Goal: Information Seeking & Learning: Learn about a topic

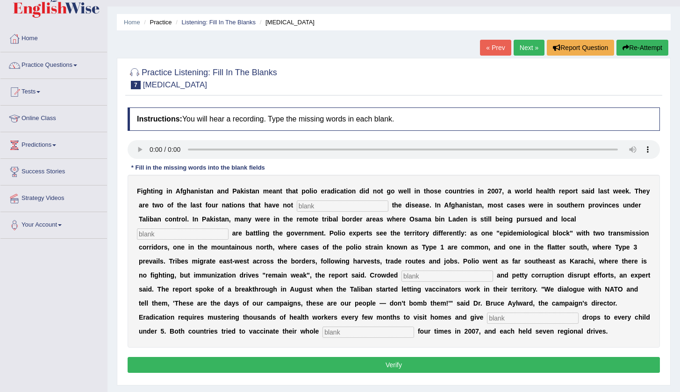
click at [615, 152] on audio at bounding box center [394, 149] width 532 height 19
click at [614, 152] on audio at bounding box center [394, 149] width 532 height 19
click at [149, 151] on audio at bounding box center [394, 149] width 532 height 19
click at [310, 206] on input "text" at bounding box center [343, 206] width 92 height 11
type input "elimate"
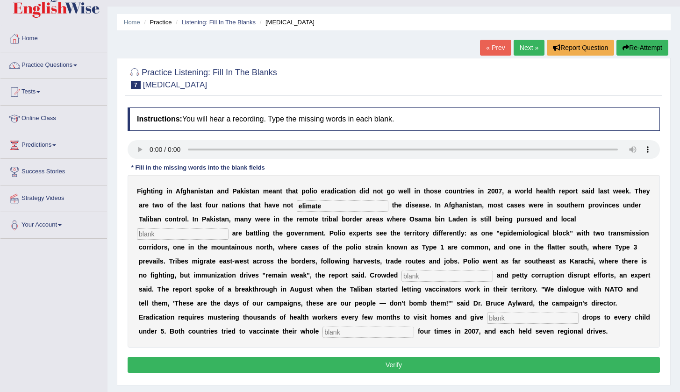
click at [217, 236] on input "text" at bounding box center [183, 234] width 92 height 11
type input "militantant"
click at [410, 277] on input "text" at bounding box center [448, 276] width 92 height 11
type input "slam"
click at [498, 318] on input "text" at bounding box center [533, 318] width 92 height 11
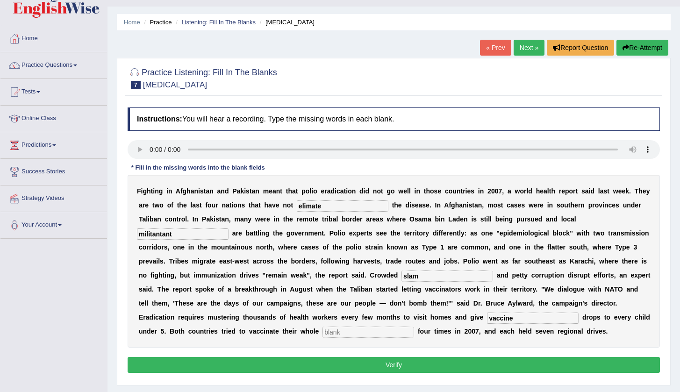
type input "vaccine"
click at [366, 335] on input "text" at bounding box center [369, 332] width 92 height 11
type input "tribe"
click at [393, 366] on button "Verify" at bounding box center [394, 365] width 532 height 16
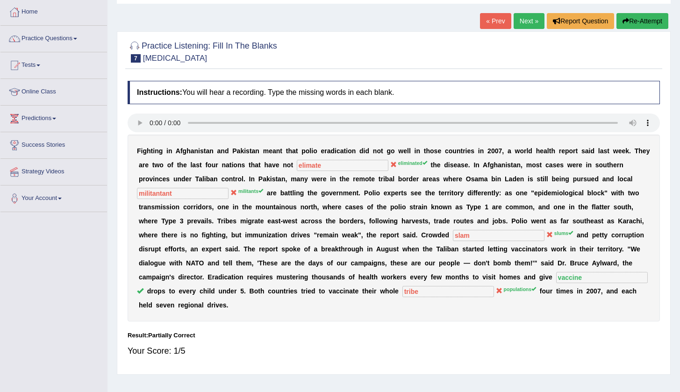
scroll to position [45, 0]
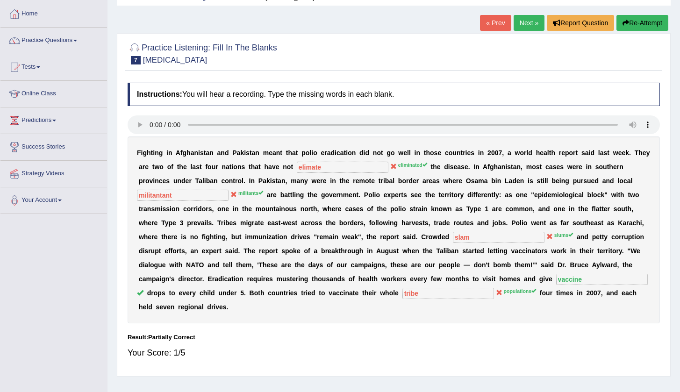
click at [533, 20] on link "Next »" at bounding box center [529, 23] width 31 height 16
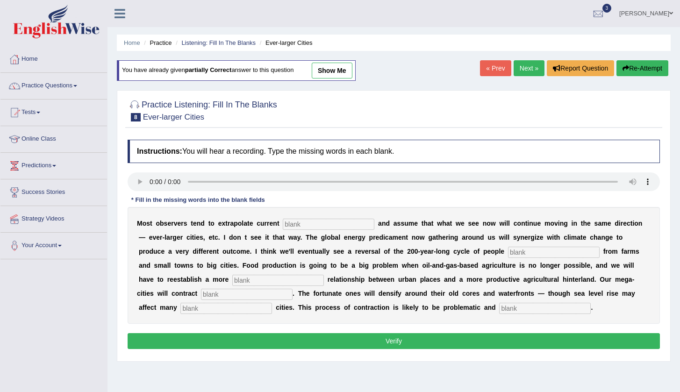
click at [155, 185] on audio at bounding box center [394, 181] width 532 height 19
click at [154, 183] on audio at bounding box center [394, 181] width 532 height 19
drag, startPoint x: 154, startPoint y: 183, endPoint x: 170, endPoint y: 195, distance: 19.9
click at [170, 195] on div "Instructions: You will hear a recording. Type the missing words in each blank. …" at bounding box center [393, 246] width 537 height 222
click at [154, 184] on audio at bounding box center [394, 181] width 532 height 19
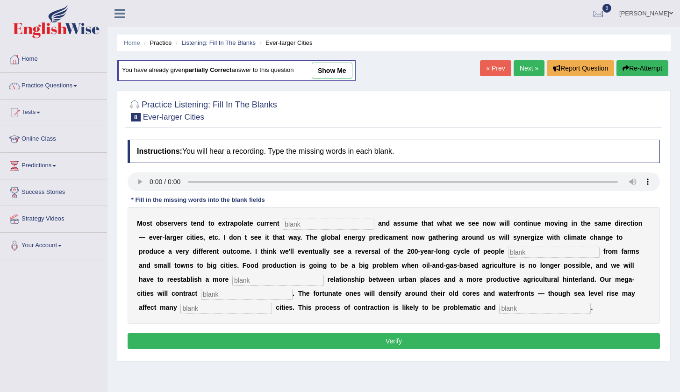
click at [151, 183] on audio at bounding box center [394, 181] width 532 height 19
click at [163, 207] on div "Instructions: You will hear a recording. Type the missing words in each blank. …" at bounding box center [393, 246] width 537 height 222
click at [300, 227] on input "text" at bounding box center [329, 224] width 92 height 11
type input "trams"
click at [508, 256] on input "text" at bounding box center [554, 252] width 92 height 11
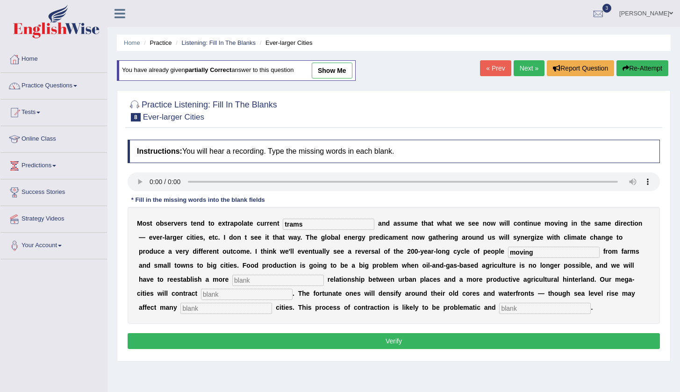
type input "moving"
click at [272, 279] on input "text" at bounding box center [278, 280] width 92 height 11
click at [232, 281] on input "subtaintially" at bounding box center [278, 280] width 92 height 11
click at [232, 282] on input "substaintially" at bounding box center [278, 280] width 92 height 11
click at [208, 295] on input "text" at bounding box center [247, 294] width 92 height 11
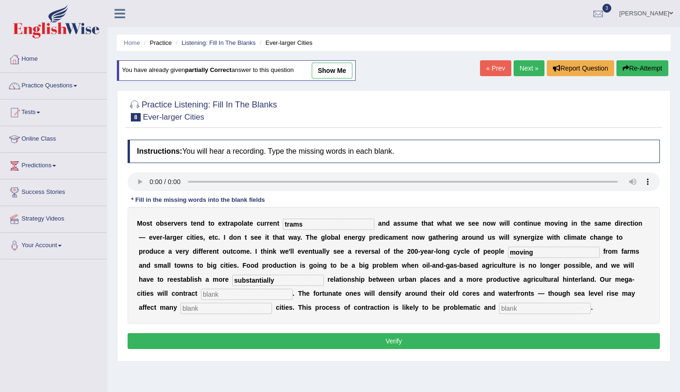
click at [245, 282] on input "substantially" at bounding box center [278, 280] width 92 height 11
type input "s"
type input "meaningfully"
click at [224, 298] on input "text" at bounding box center [247, 294] width 92 height 11
type input "substantially"
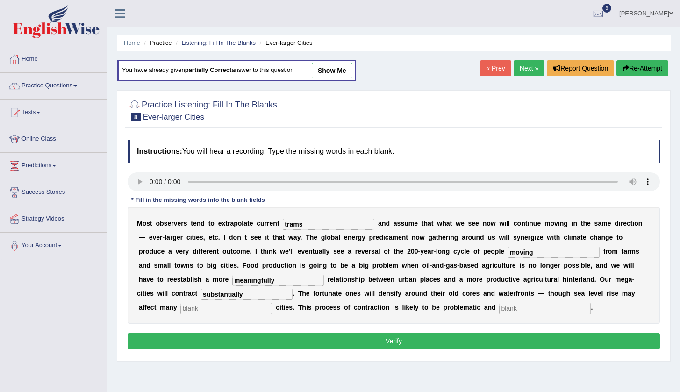
click at [200, 310] on input "text" at bounding box center [226, 308] width 92 height 11
type input "harbour"
click at [499, 312] on input "text" at bounding box center [545, 308] width 92 height 11
type input "disorderly"
click at [466, 340] on button "Verify" at bounding box center [394, 341] width 532 height 16
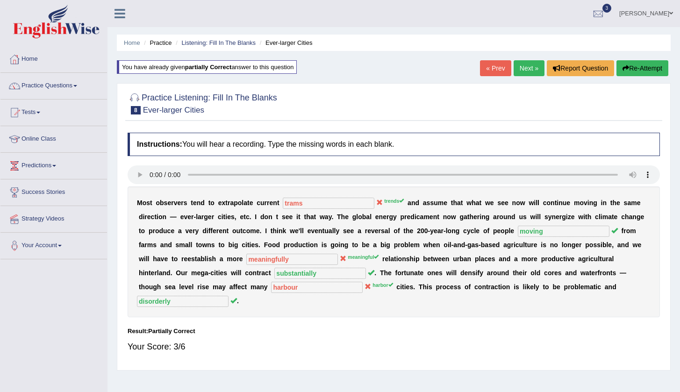
drag, startPoint x: 669, startPoint y: 170, endPoint x: 670, endPoint y: 186, distance: 15.9
click at [670, 186] on div "Practice Listening: Fill In The Blanks 8 Ever-larger Cities Instructions: You w…" at bounding box center [394, 226] width 554 height 287
click at [522, 65] on link "Next »" at bounding box center [529, 68] width 31 height 16
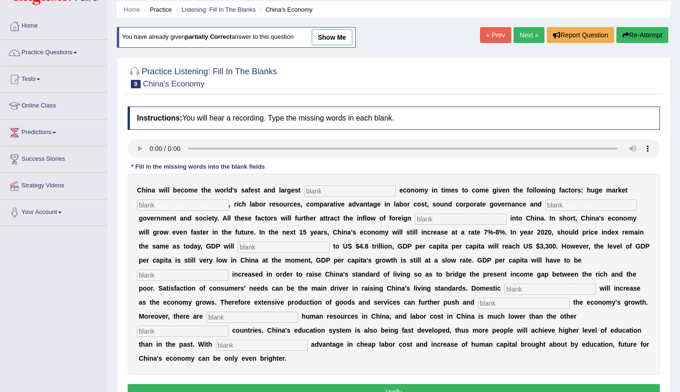
scroll to position [36, 0]
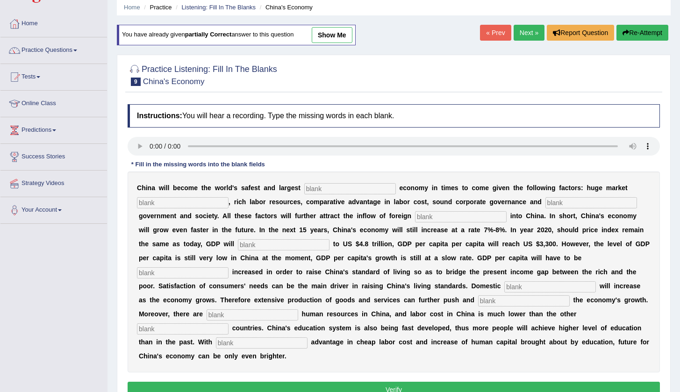
click at [154, 144] on audio at bounding box center [394, 146] width 532 height 19
click at [152, 150] on audio at bounding box center [394, 146] width 532 height 19
click at [216, 347] on input "text" at bounding box center [262, 343] width 92 height 11
type input "cheap"
click at [338, 193] on input "text" at bounding box center [350, 188] width 92 height 11
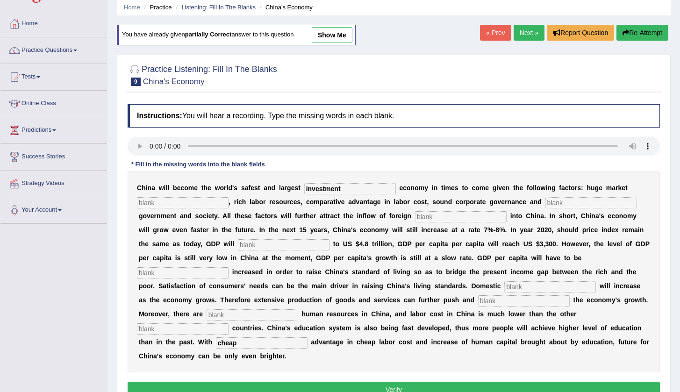
type input "investment"
click at [183, 207] on input "text" at bounding box center [183, 202] width 92 height 11
type input "potential"
click at [546, 207] on input "text" at bounding box center [592, 202] width 92 height 11
type input "stable"
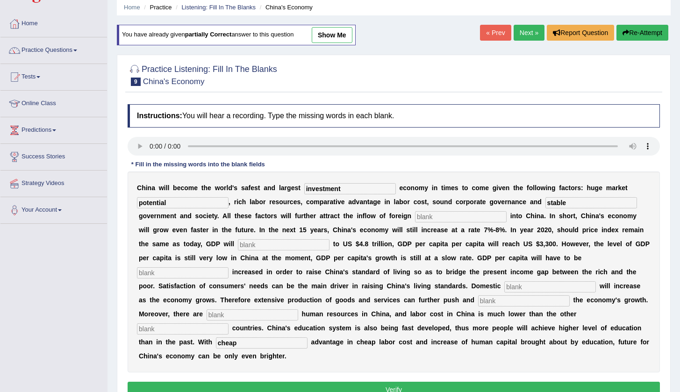
click at [456, 221] on input "text" at bounding box center [461, 216] width 92 height 11
type input "capital"
click at [281, 243] on input "text" at bounding box center [284, 244] width 92 height 11
type input "amount"
click at [151, 276] on input "text" at bounding box center [183, 272] width 92 height 11
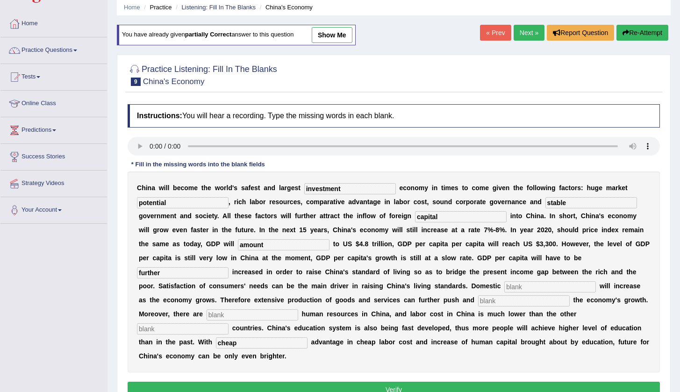
type input "further"
click at [504, 286] on input "text" at bounding box center [550, 286] width 92 height 11
type input "demand"
click at [478, 304] on input "text" at bounding box center [524, 300] width 92 height 11
type input "sustain"
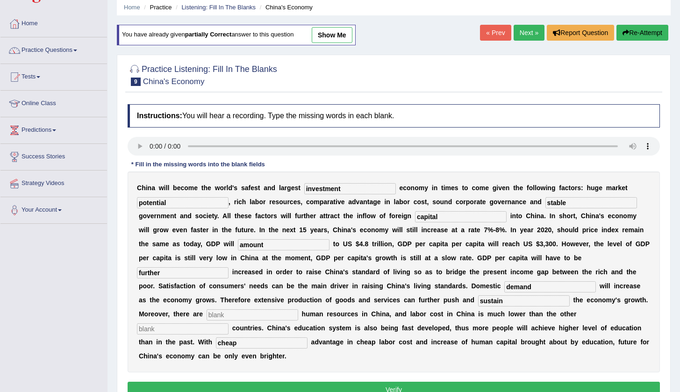
click at [250, 312] on input "text" at bounding box center [253, 314] width 92 height 11
type input "abundant"
click at [229, 323] on input "text" at bounding box center [183, 328] width 92 height 11
type input "country"
click at [455, 386] on button "Verify" at bounding box center [394, 390] width 532 height 16
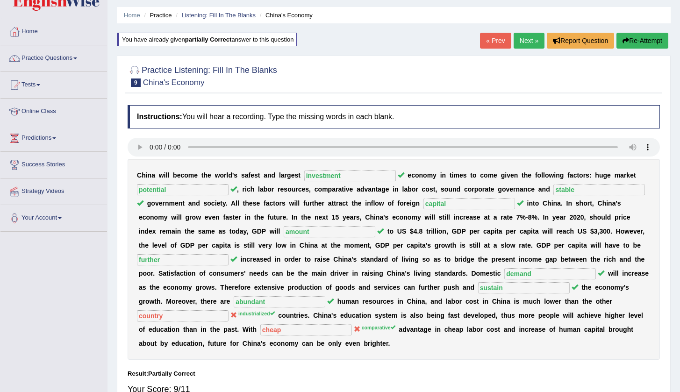
scroll to position [26, 0]
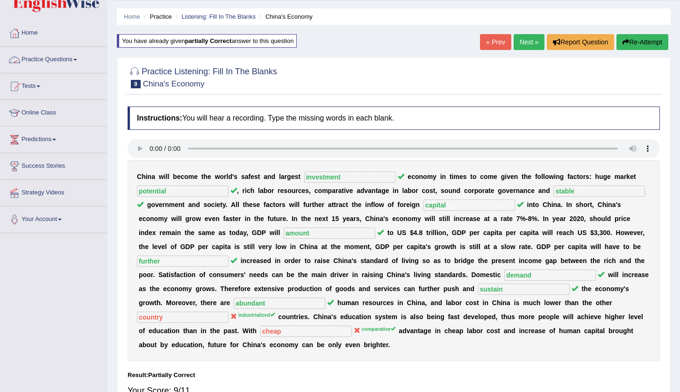
click at [80, 62] on link "Practice Questions" at bounding box center [53, 58] width 107 height 23
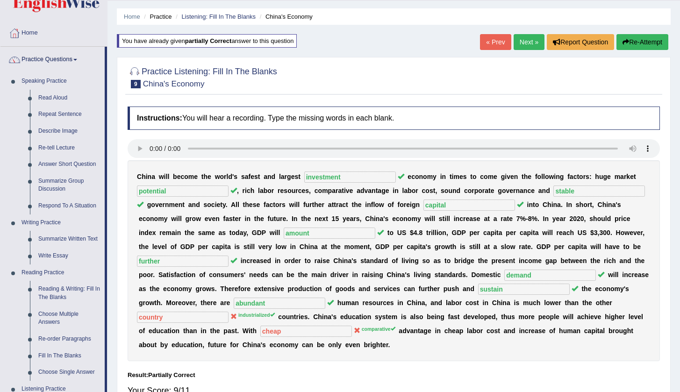
click at [107, 167] on div "Toggle navigation Home Practice Questions Speaking Practice Read Aloud Repeat S…" at bounding box center [340, 217] width 680 height 486
drag, startPoint x: 106, startPoint y: 165, endPoint x: 105, endPoint y: 187, distance: 22.0
click at [106, 188] on li "Practice Questions Speaking Practice Read Aloud Repeat Sentence Describe Image …" at bounding box center [53, 310] width 107 height 526
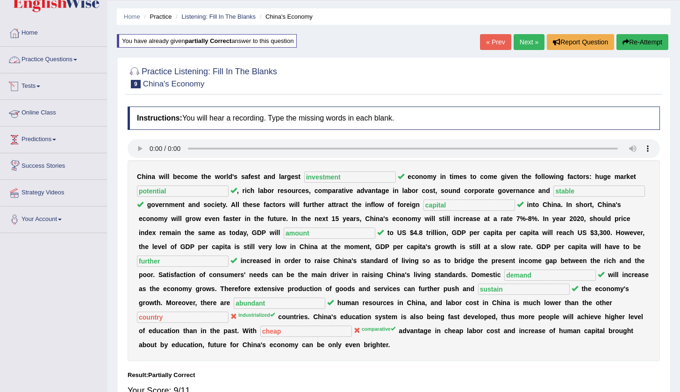
click at [77, 59] on span at bounding box center [75, 60] width 4 height 2
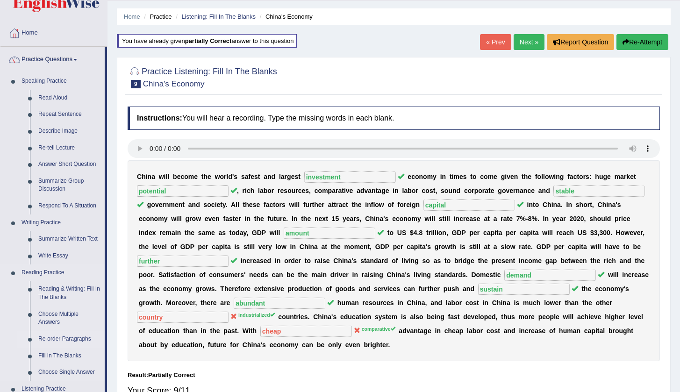
click at [67, 333] on link "Re-order Paragraphs" at bounding box center [69, 339] width 71 height 17
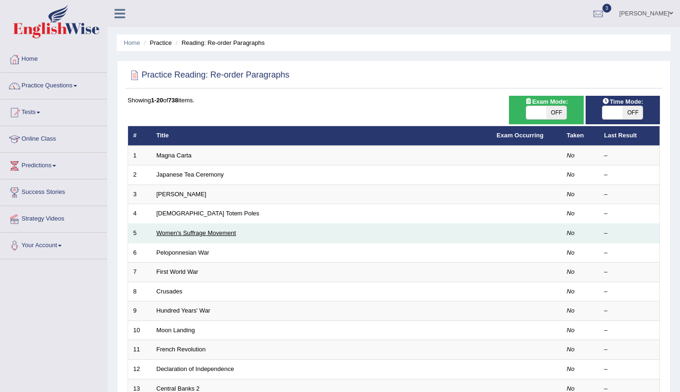
click at [166, 233] on link "Women's Suffrage Movement" at bounding box center [196, 233] width 79 height 7
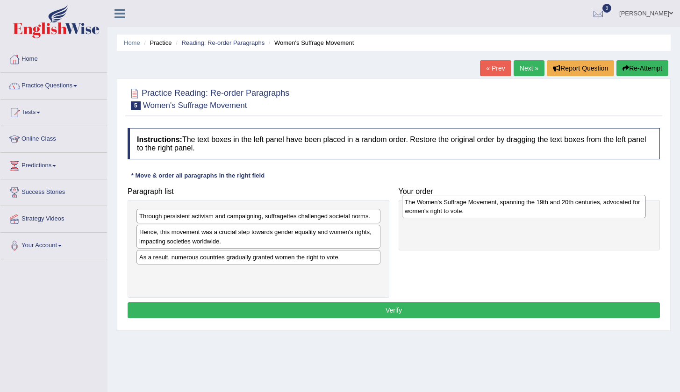
drag, startPoint x: 194, startPoint y: 277, endPoint x: 460, endPoint y: 207, distance: 276.1
click at [460, 207] on div "The Women's Suffrage Movement, spanning the 19th and 20th centuries, advocated …" at bounding box center [524, 206] width 244 height 23
click at [461, 207] on div "The Women's Suffrage Movement, spanning the 19th and 20th centuries, advocated …" at bounding box center [528, 210] width 244 height 23
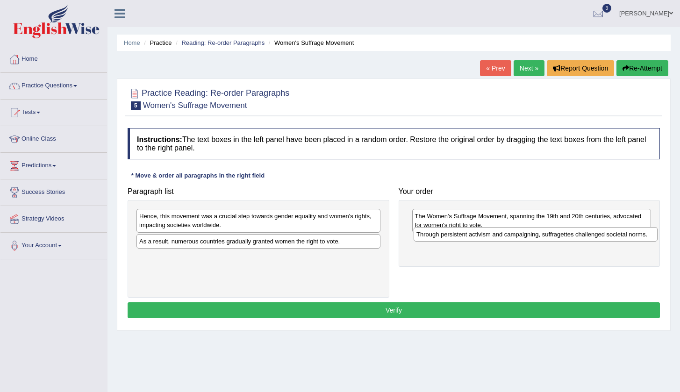
drag, startPoint x: 237, startPoint y: 218, endPoint x: 514, endPoint y: 237, distance: 278.3
click at [514, 237] on div "Through persistent activism and campaigning, suffragettes challenged societal n…" at bounding box center [536, 234] width 244 height 14
drag, startPoint x: 262, startPoint y: 223, endPoint x: 267, endPoint y: 223, distance: 5.6
click at [269, 223] on div "Hence, this movement was a crucial step towards gender equality and women's rig…" at bounding box center [266, 220] width 244 height 23
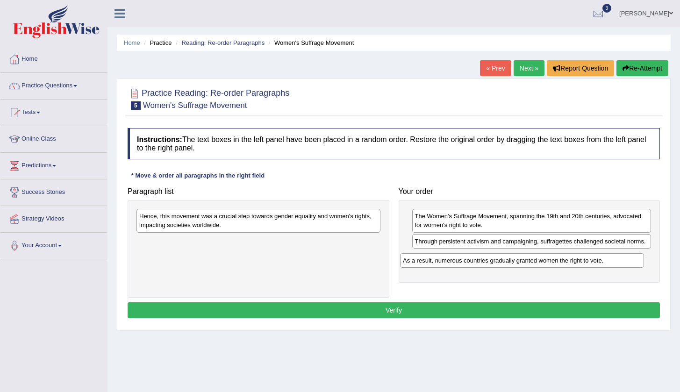
drag, startPoint x: 282, startPoint y: 246, endPoint x: 505, endPoint y: 261, distance: 223.5
click at [505, 261] on div "As a result, numerous countries gradually granted women the right to vote." at bounding box center [522, 260] width 244 height 14
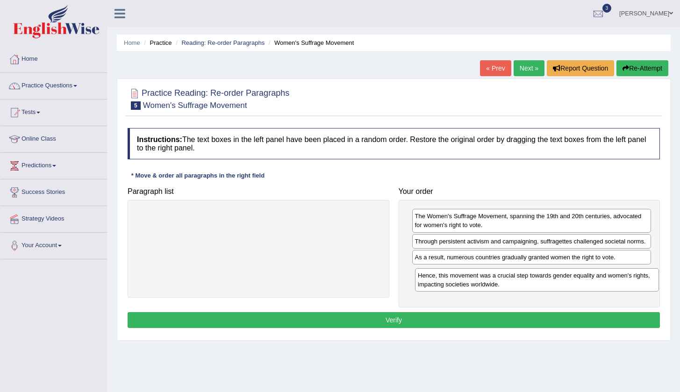
drag, startPoint x: 248, startPoint y: 225, endPoint x: 525, endPoint y: 286, distance: 284.3
click at [525, 286] on div "Hence, this movement was a crucial step towards gender equality and women's rig…" at bounding box center [537, 279] width 244 height 23
click at [414, 323] on button "Verify" at bounding box center [394, 320] width 532 height 16
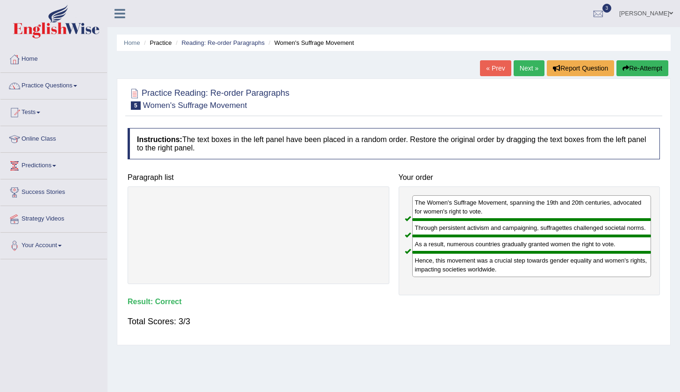
click at [641, 66] on button "Re-Attempt" at bounding box center [643, 68] width 52 height 16
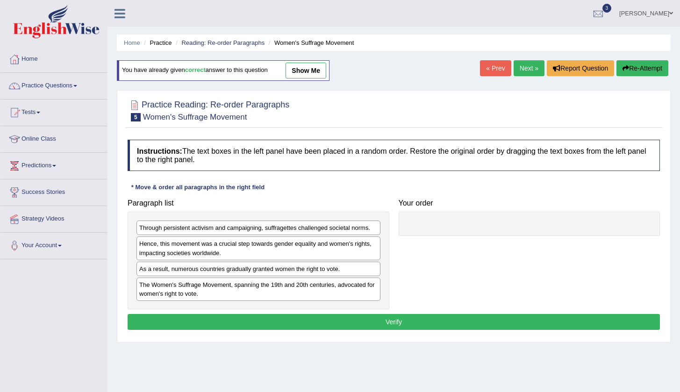
click at [524, 69] on link "Next »" at bounding box center [529, 68] width 31 height 16
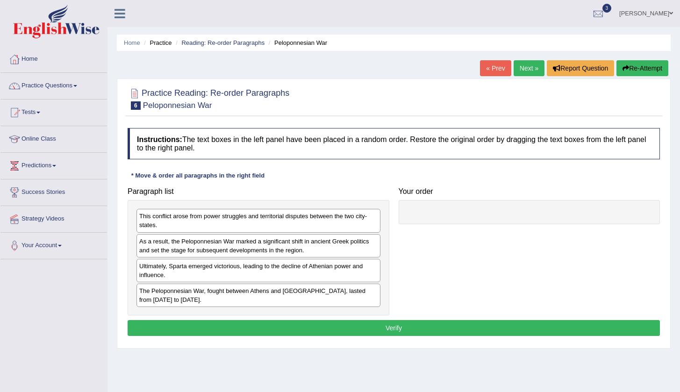
click at [320, 297] on div "The Peloponnesian War, fought between Athens and [GEOGRAPHIC_DATA], lasted from…" at bounding box center [259, 295] width 244 height 23
click at [265, 296] on div "The Peloponnesian War, fought between Athens and [GEOGRAPHIC_DATA], lasted from…" at bounding box center [259, 295] width 244 height 23
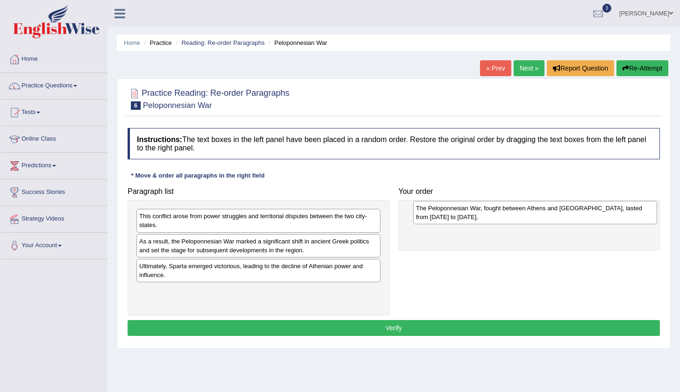
drag, startPoint x: 265, startPoint y: 296, endPoint x: 541, endPoint y: 213, distance: 288.5
click at [542, 213] on div "The Peloponnesian War, fought between Athens and [GEOGRAPHIC_DATA], lasted from…" at bounding box center [535, 212] width 244 height 23
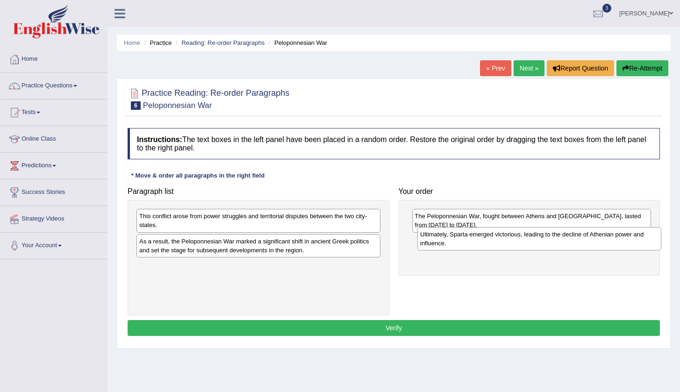
drag, startPoint x: 267, startPoint y: 272, endPoint x: 548, endPoint y: 241, distance: 282.7
click at [548, 241] on div "Ultimately, Sparta emerged victorious, leading to the decline of Athenian power…" at bounding box center [539, 238] width 244 height 23
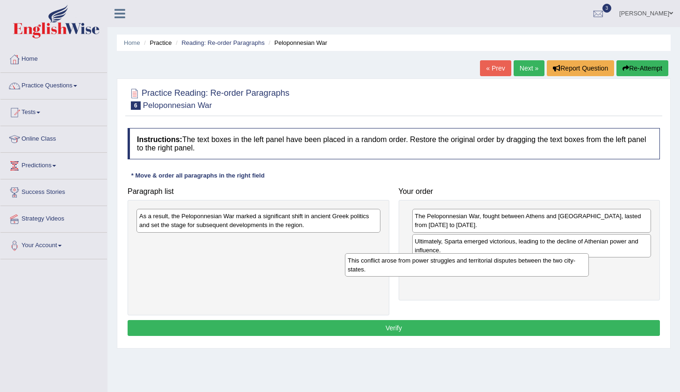
drag, startPoint x: 277, startPoint y: 220, endPoint x: 485, endPoint y: 264, distance: 213.2
click at [485, 264] on div "This conflict arose from power struggles and territorial disputes between the t…" at bounding box center [467, 264] width 244 height 23
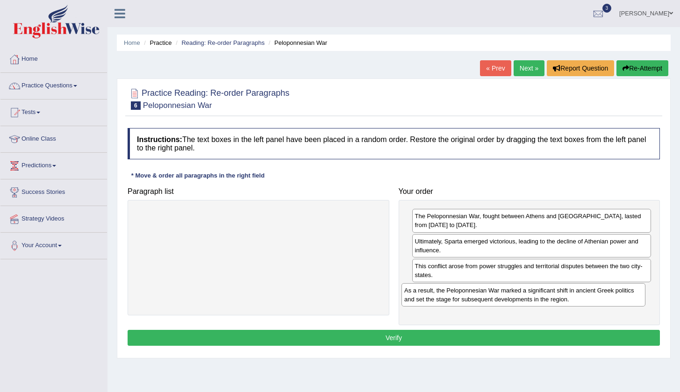
drag, startPoint x: 271, startPoint y: 224, endPoint x: 538, endPoint y: 296, distance: 276.0
click at [538, 296] on div "As a result, the Peloponnesian War marked a significant shift in ancient Greek …" at bounding box center [524, 294] width 244 height 23
click at [397, 336] on button "Verify" at bounding box center [394, 338] width 532 height 16
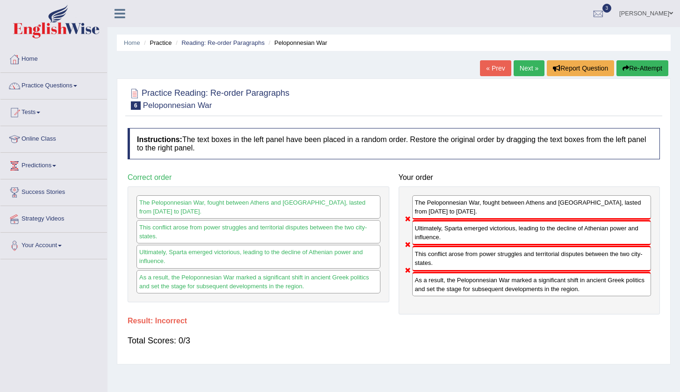
click at [490, 67] on link "« Prev" at bounding box center [495, 68] width 31 height 16
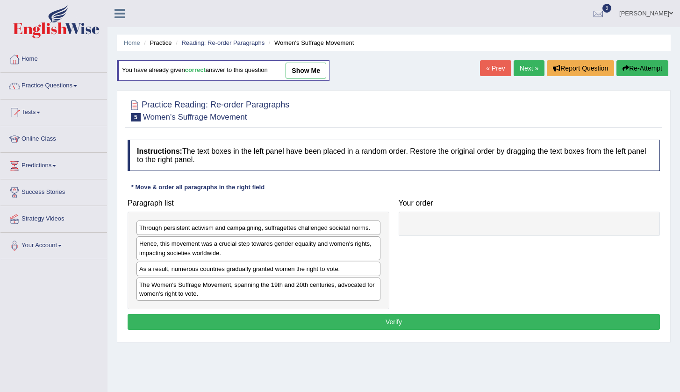
click at [496, 73] on link "« Prev" at bounding box center [495, 68] width 31 height 16
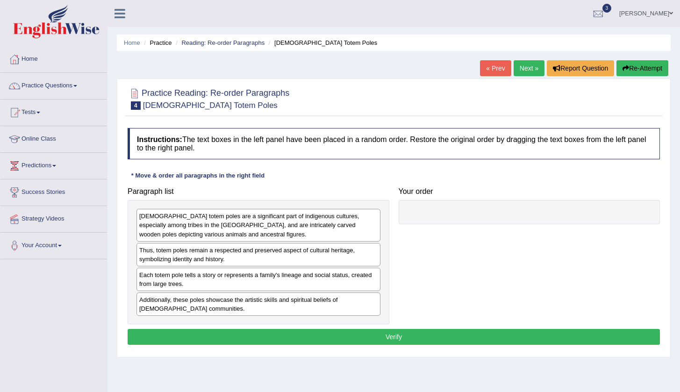
click at [525, 69] on link "Next »" at bounding box center [529, 68] width 31 height 16
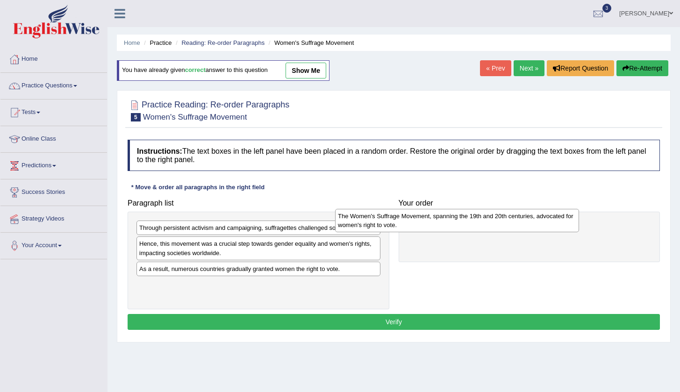
drag, startPoint x: 269, startPoint y: 293, endPoint x: 467, endPoint y: 223, distance: 210.8
click at [467, 223] on div "The Women's Suffrage Movement, spanning the 19th and 20th centuries, advocated …" at bounding box center [457, 220] width 244 height 23
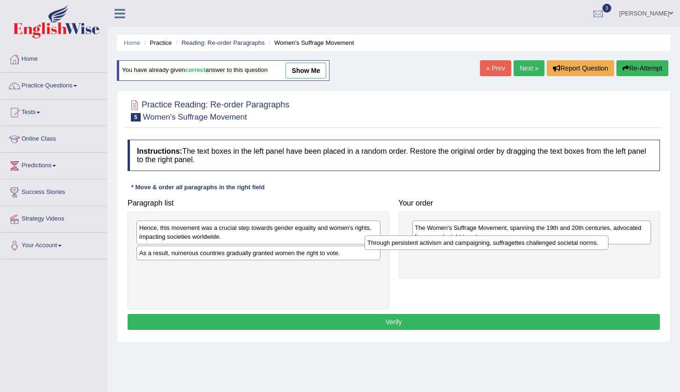
drag, startPoint x: 281, startPoint y: 231, endPoint x: 510, endPoint y: 246, distance: 229.1
click at [510, 246] on div "Through persistent activism and campaigning, suffragettes challenged societal n…" at bounding box center [487, 243] width 244 height 14
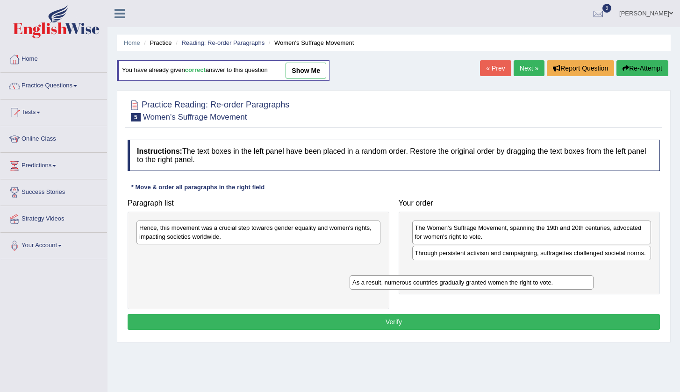
drag, startPoint x: 208, startPoint y: 257, endPoint x: 421, endPoint y: 285, distance: 215.0
click at [421, 285] on div "As a result, numerous countries gradually granted women the right to vote." at bounding box center [472, 282] width 244 height 14
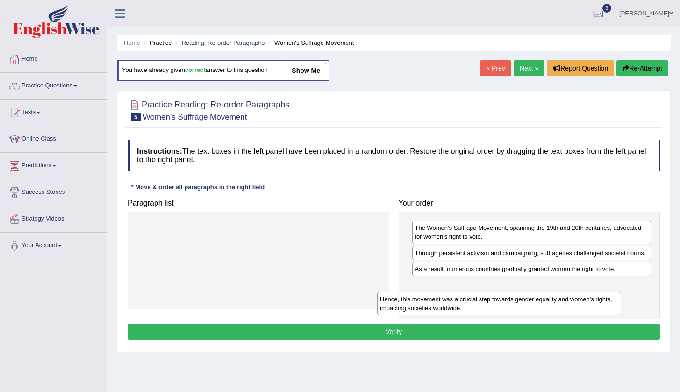
drag, startPoint x: 286, startPoint y: 233, endPoint x: 528, endPoint y: 301, distance: 251.1
click at [528, 302] on div "Hence, this movement was a crucial step towards gender equality and women's rig…" at bounding box center [499, 303] width 244 height 23
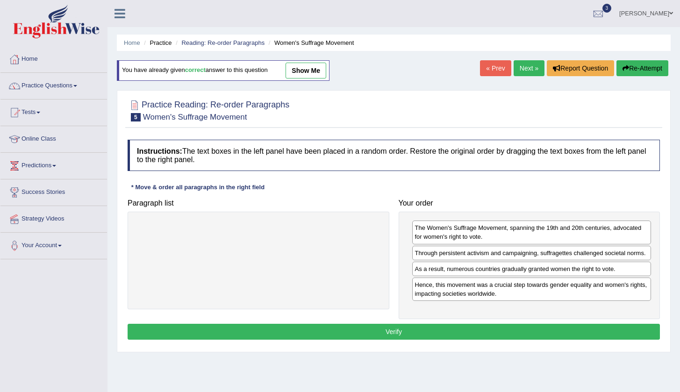
click at [402, 340] on button "Verify" at bounding box center [394, 332] width 532 height 16
